Goal: Task Accomplishment & Management: Manage account settings

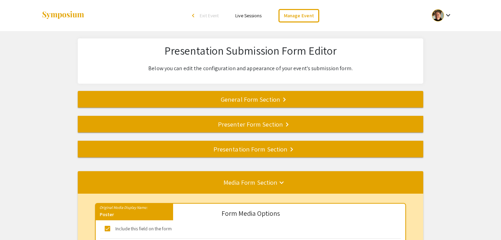
select select "8"
click at [442, 13] on div at bounding box center [438, 15] width 12 height 12
click at [449, 36] on button "My Account" at bounding box center [445, 34] width 42 height 17
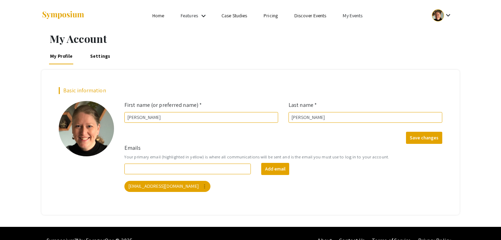
click at [359, 17] on link "My Events" at bounding box center [353, 15] width 20 height 6
click at [358, 30] on button "Events I've organized" at bounding box center [363, 30] width 59 height 17
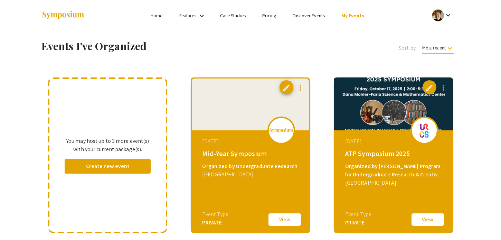
click at [354, 90] on img at bounding box center [393, 103] width 119 height 53
click at [433, 221] on button "View" at bounding box center [427, 219] width 35 height 15
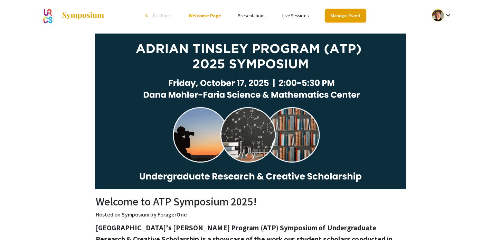
click at [350, 19] on link "Manage Event" at bounding box center [345, 15] width 41 height 13
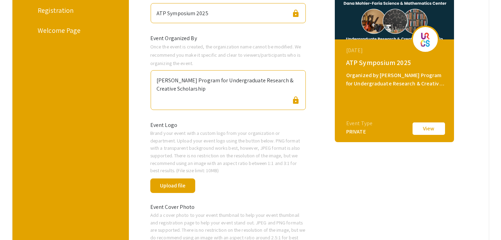
scroll to position [173, 0]
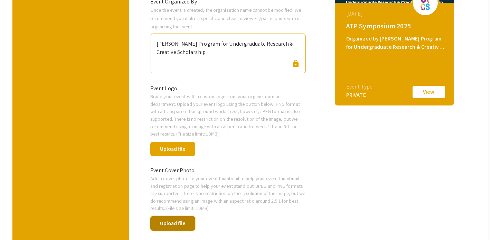
click at [180, 223] on button "Upload file" at bounding box center [172, 223] width 45 height 15
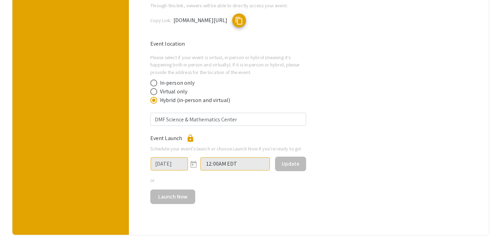
scroll to position [361, 0]
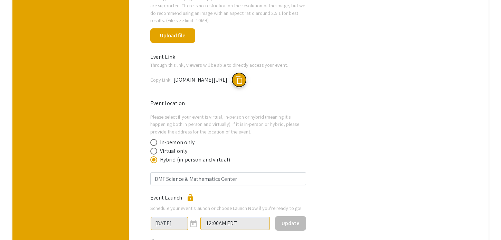
click at [246, 76] on button "content_copy" at bounding box center [239, 80] width 14 height 14
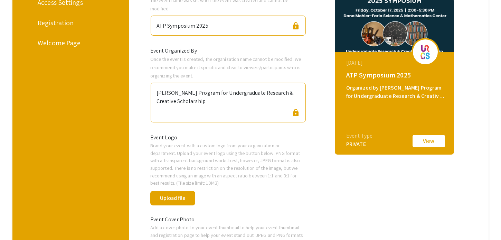
scroll to position [121, 0]
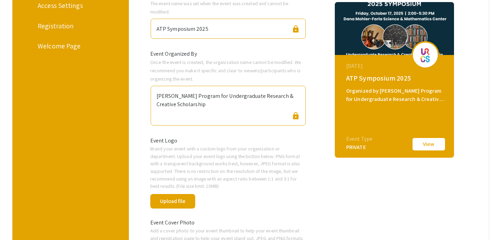
click at [421, 140] on button "View" at bounding box center [428, 144] width 35 height 15
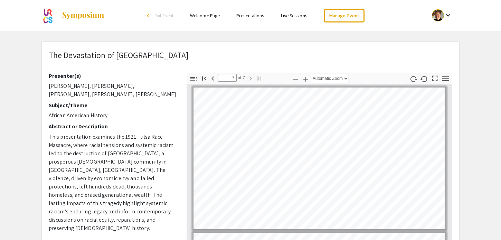
scroll to position [790, 0]
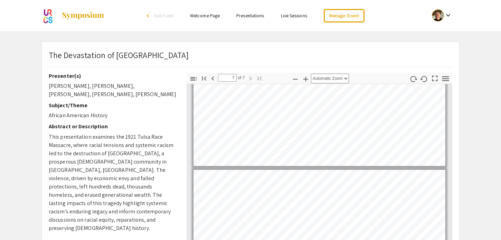
click at [439, 15] on div at bounding box center [438, 15] width 12 height 12
click at [439, 39] on button "My Account" at bounding box center [445, 34] width 42 height 17
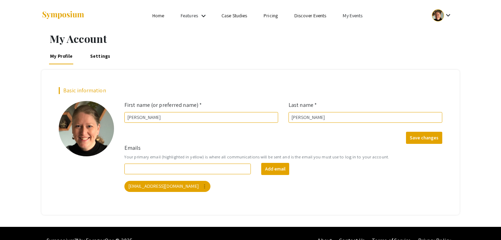
click at [358, 16] on link "My Events" at bounding box center [353, 15] width 20 height 6
click at [361, 33] on button "Events I've organized" at bounding box center [363, 30] width 59 height 17
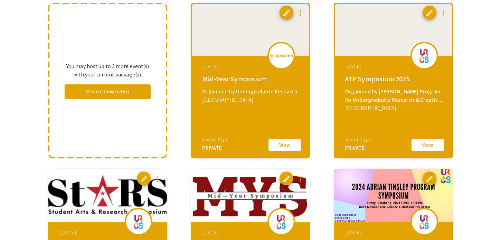
scroll to position [75, 0]
click at [428, 15] on span "edit" at bounding box center [429, 13] width 8 height 8
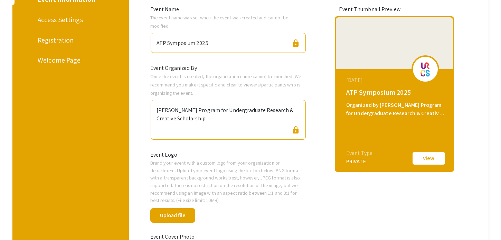
scroll to position [165, 0]
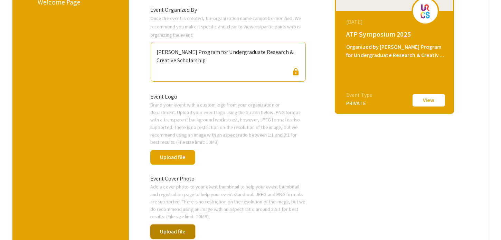
click at [176, 231] on button "Upload file" at bounding box center [172, 231] width 45 height 15
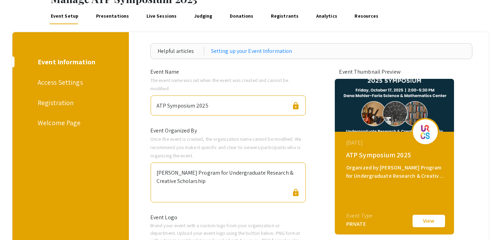
scroll to position [57, 0]
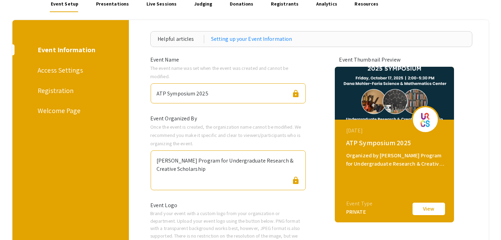
click at [431, 206] on button "View" at bounding box center [428, 208] width 35 height 15
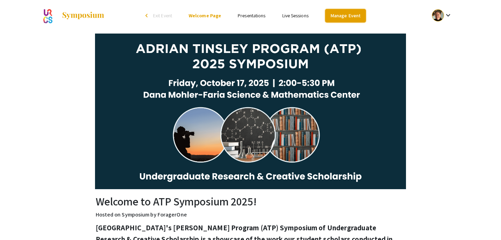
click at [335, 13] on link "Manage Event" at bounding box center [345, 15] width 41 height 13
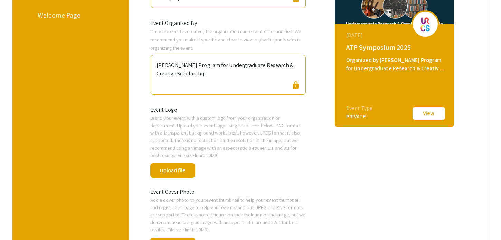
scroll to position [162, 0]
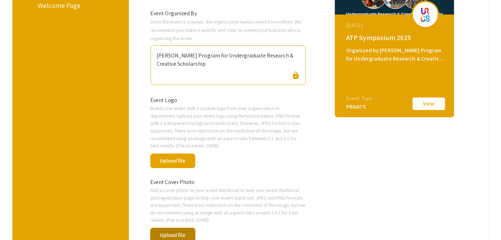
click at [166, 235] on button "Upload file" at bounding box center [172, 235] width 45 height 15
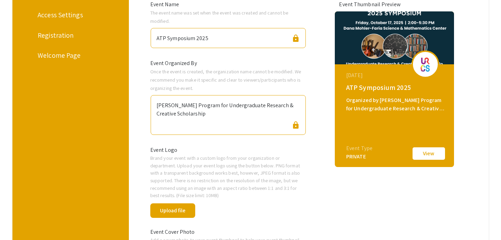
scroll to position [174, 0]
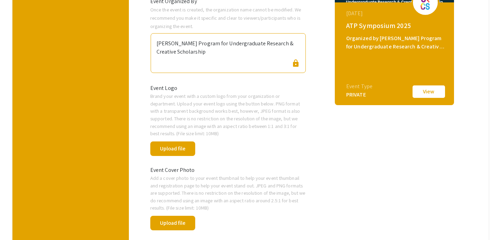
click at [433, 93] on button "View" at bounding box center [428, 91] width 35 height 15
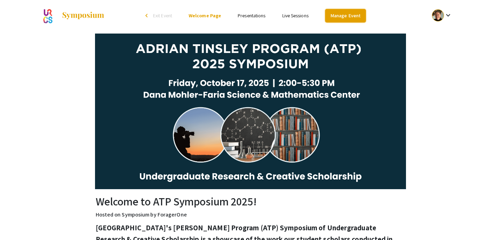
click at [337, 13] on link "Manage Event" at bounding box center [345, 15] width 41 height 13
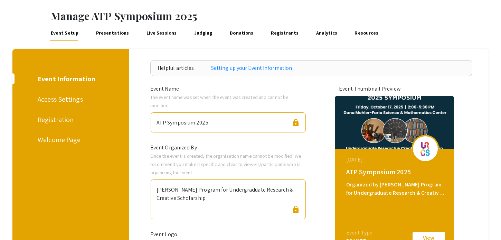
scroll to position [88, 0]
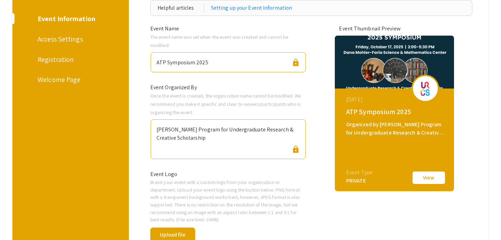
click at [450, 69] on img at bounding box center [394, 62] width 119 height 53
click at [431, 179] on button "View" at bounding box center [428, 177] width 35 height 15
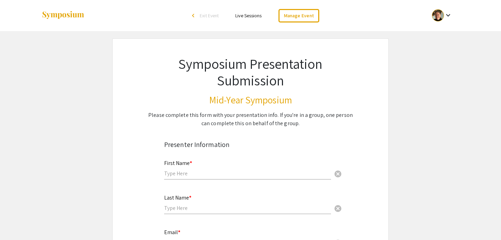
click at [441, 15] on div at bounding box center [438, 15] width 12 height 12
click at [442, 35] on button "My Account" at bounding box center [445, 34] width 42 height 17
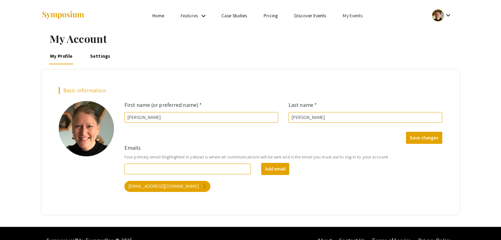
click at [354, 16] on link "My Events" at bounding box center [353, 15] width 20 height 6
click at [359, 34] on button "Events I've organized" at bounding box center [363, 30] width 59 height 17
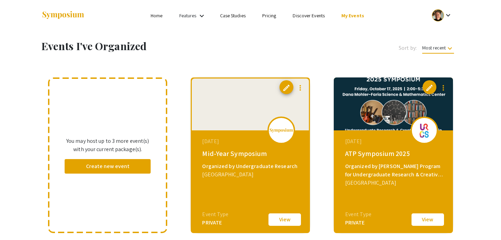
click at [429, 221] on button "View" at bounding box center [427, 219] width 35 height 15
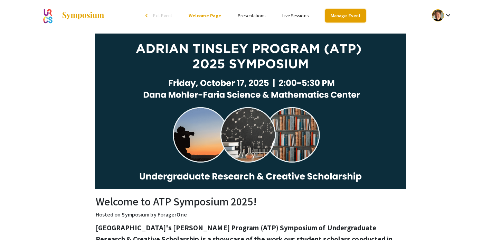
click at [347, 14] on link "Manage Event" at bounding box center [345, 15] width 41 height 13
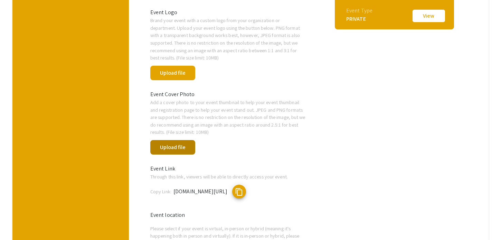
scroll to position [249, 0]
click at [187, 147] on button "Upload file" at bounding box center [172, 147] width 45 height 15
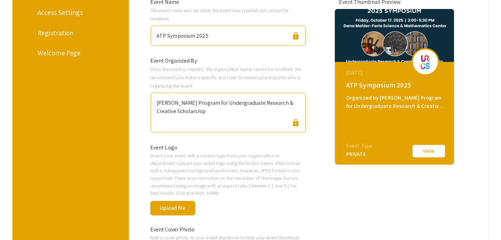
scroll to position [78, 0]
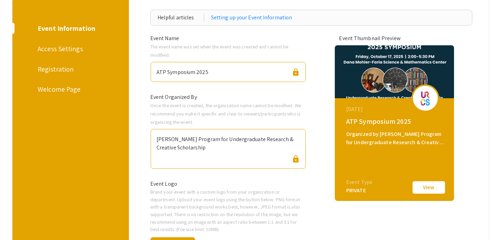
click at [430, 57] on img at bounding box center [394, 71] width 119 height 53
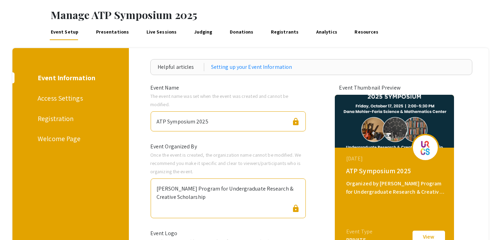
scroll to position [0, 0]
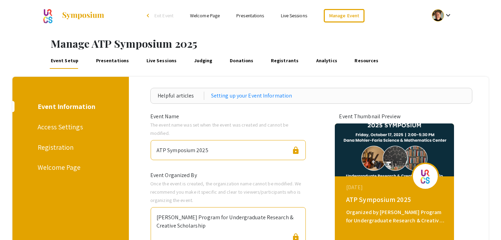
click at [63, 126] on div "Access Settings" at bounding box center [70, 127] width 64 height 10
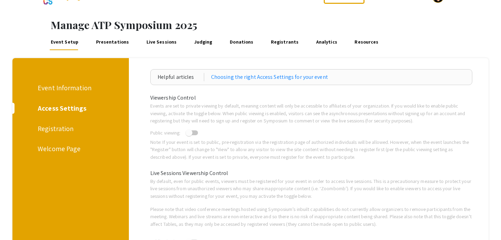
scroll to position [19, 0]
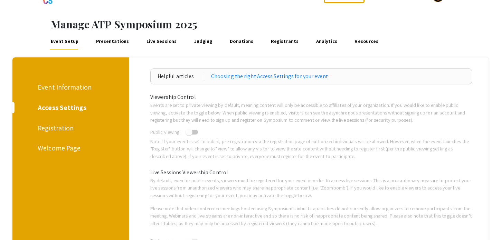
click at [189, 131] on span at bounding box center [188, 131] width 7 height 7
click at [189, 134] on input "checkbox" at bounding box center [189, 134] width 0 height 0
checkbox input "true"
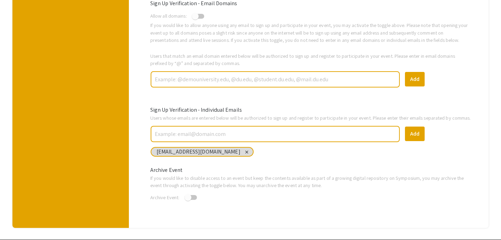
scroll to position [283, 0]
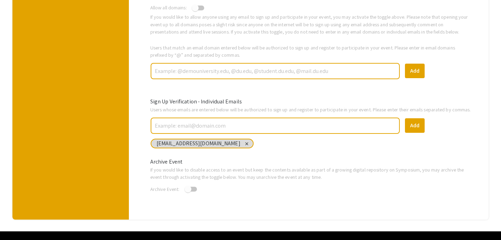
click at [199, 7] on span at bounding box center [195, 7] width 7 height 7
click at [195, 10] on input "checkbox" at bounding box center [195, 10] width 0 height 0
checkbox input "true"
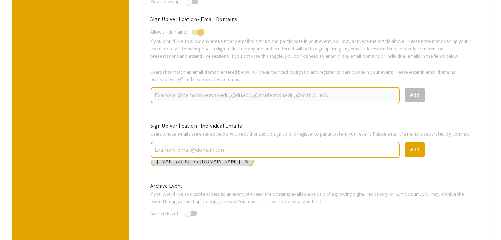
scroll to position [0, 0]
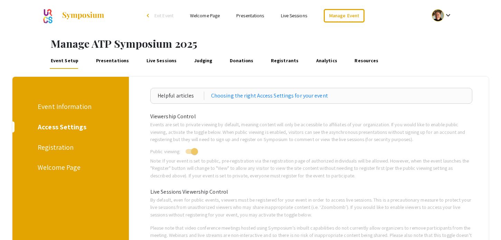
click at [46, 144] on div "Registration" at bounding box center [70, 147] width 64 height 10
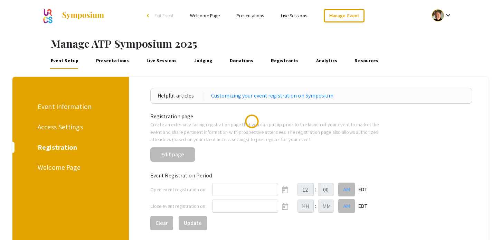
click at [57, 166] on div "Welcome Page" at bounding box center [70, 167] width 64 height 10
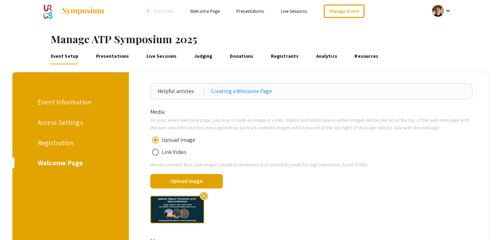
scroll to position [88, 0]
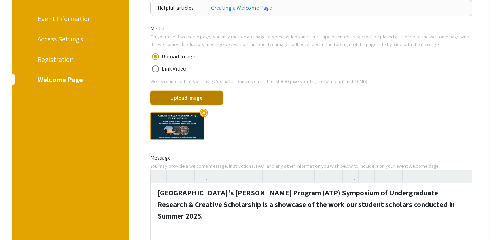
click at [181, 101] on button "Upload image" at bounding box center [186, 97] width 73 height 15
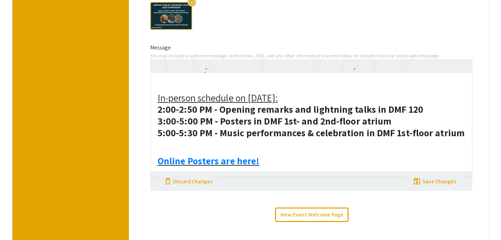
scroll to position [245, 0]
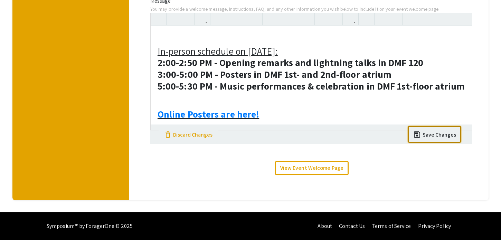
click at [438, 138] on div "Save Changes" at bounding box center [439, 135] width 34 height 8
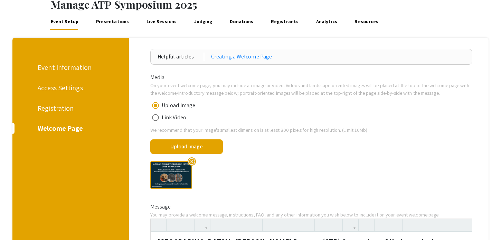
scroll to position [0, 0]
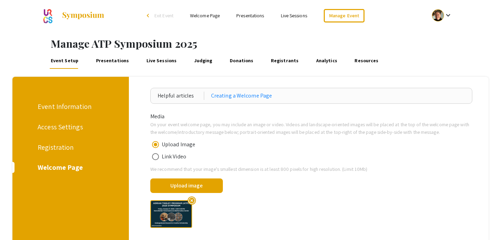
click at [208, 16] on link "Welcome Page" at bounding box center [205, 15] width 30 height 6
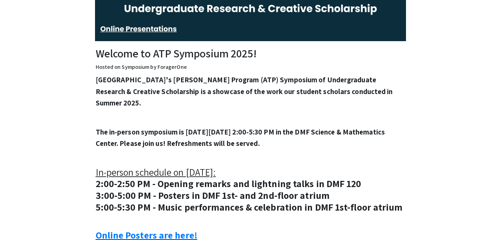
scroll to position [195, 0]
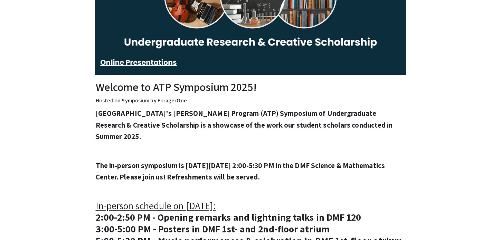
scroll to position [257, 0]
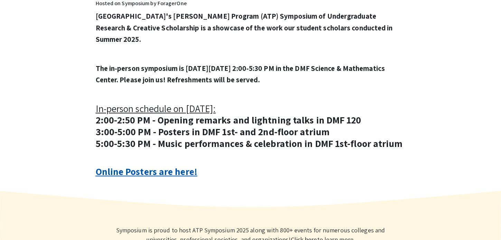
click at [151, 173] on link "Online Posters are here!" at bounding box center [147, 171] width 102 height 13
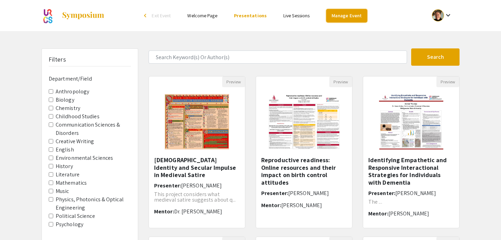
click at [345, 18] on link "Manage Event" at bounding box center [346, 15] width 41 height 13
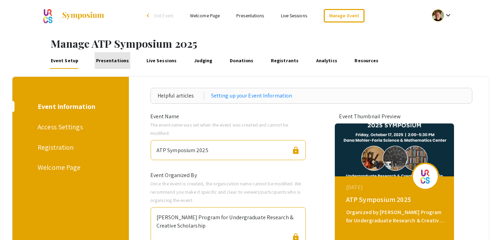
click at [120, 60] on link "Presentations" at bounding box center [113, 60] width 36 height 17
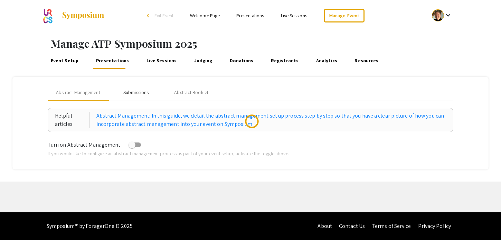
click at [144, 92] on div "Submissions" at bounding box center [135, 92] width 25 height 7
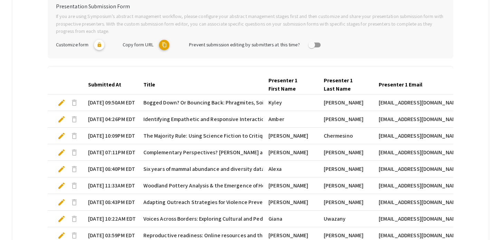
scroll to position [241, 0]
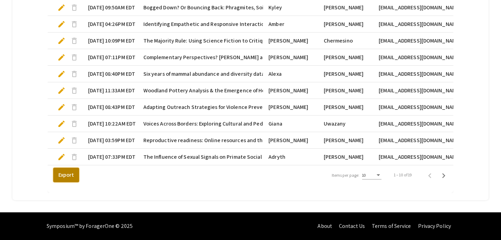
click at [61, 176] on button "Export" at bounding box center [66, 175] width 26 height 15
click at [64, 177] on button "Export" at bounding box center [66, 175] width 26 height 15
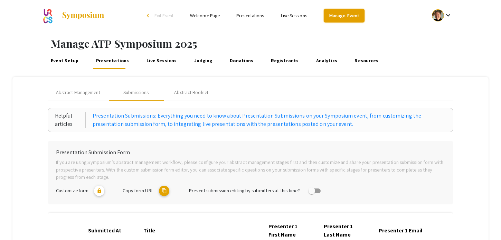
click at [334, 15] on link "Manage Event" at bounding box center [344, 15] width 41 height 13
